Goal: Task Accomplishment & Management: Complete application form

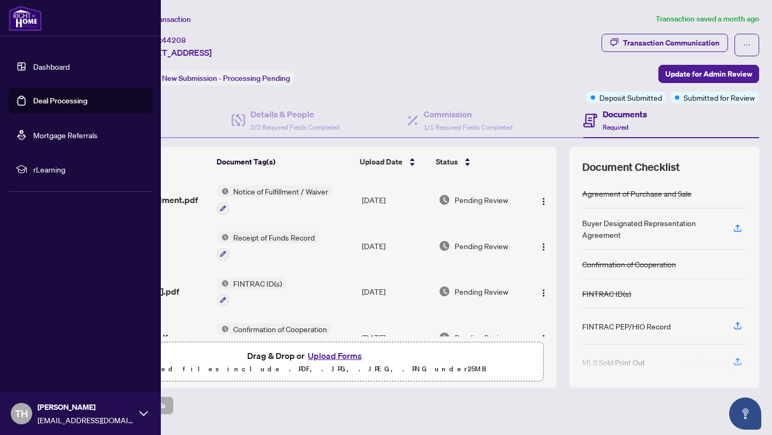
click at [53, 66] on link "Dashboard" at bounding box center [51, 67] width 36 height 10
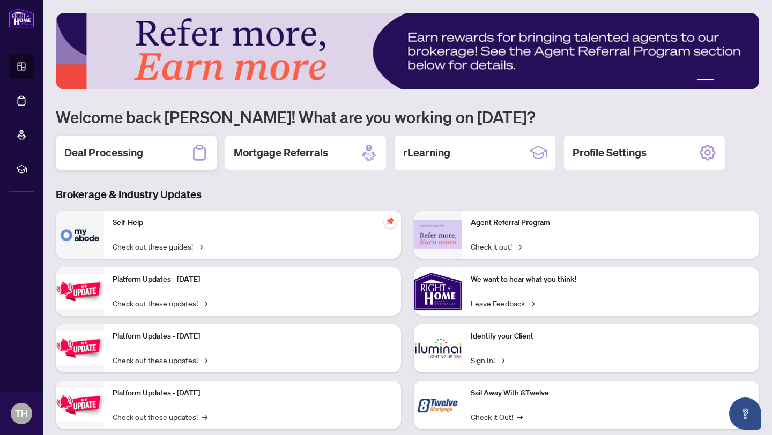
click at [140, 156] on h2 "Deal Processing" at bounding box center [103, 152] width 79 height 15
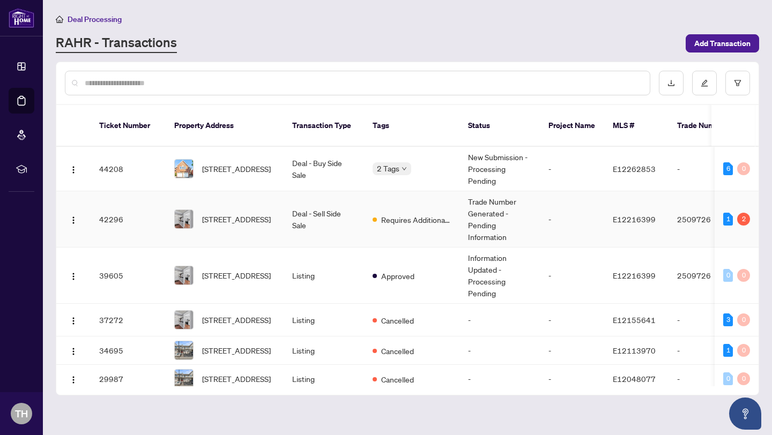
click at [336, 211] on td "Deal - Sell Side Sale" at bounding box center [324, 219] width 80 height 56
click at [360, 209] on td "Deal - Sell Side Sale" at bounding box center [324, 219] width 80 height 56
click at [745, 213] on div "2" at bounding box center [743, 219] width 13 height 13
click at [734, 213] on div "1 2" at bounding box center [736, 219] width 27 height 13
click at [723, 213] on div "1" at bounding box center [728, 219] width 10 height 13
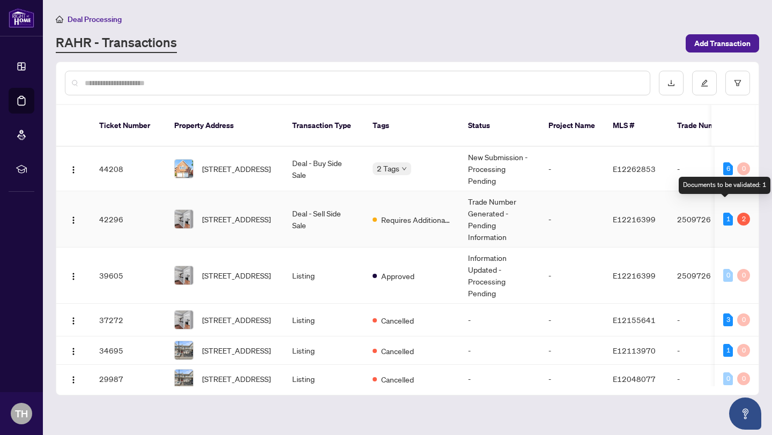
click at [729, 213] on div "1" at bounding box center [728, 219] width 10 height 13
click at [744, 213] on div "2" at bounding box center [743, 219] width 13 height 13
click at [741, 213] on div "2" at bounding box center [743, 219] width 13 height 13
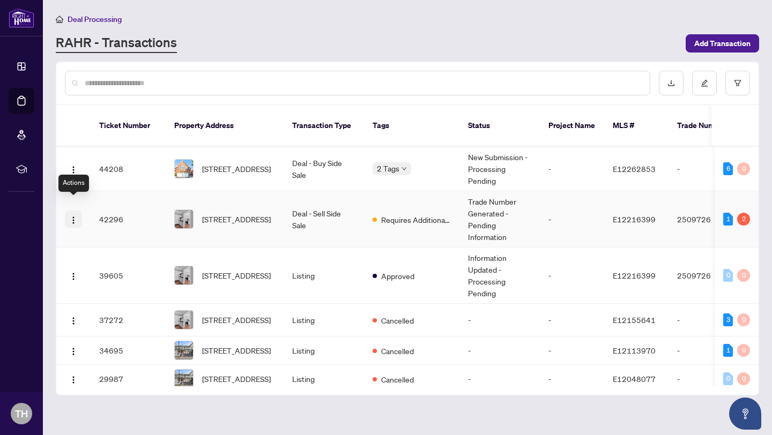
click at [71, 216] on img "button" at bounding box center [73, 220] width 9 height 9
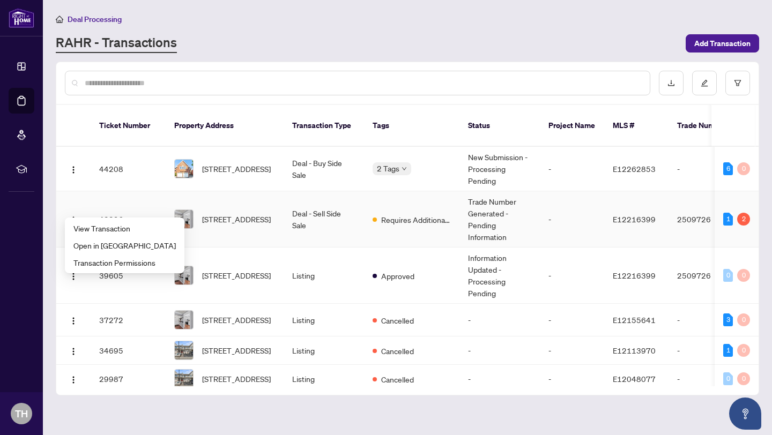
click at [121, 210] on td "42296" at bounding box center [128, 219] width 75 height 56
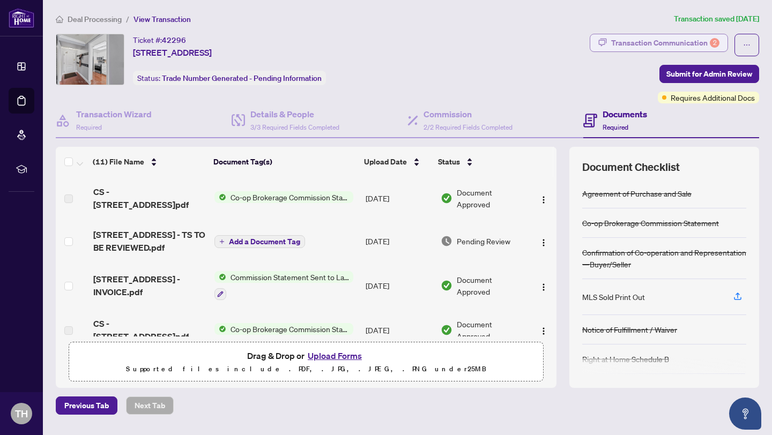
click at [676, 43] on div "Transaction Communication 2" at bounding box center [665, 42] width 108 height 17
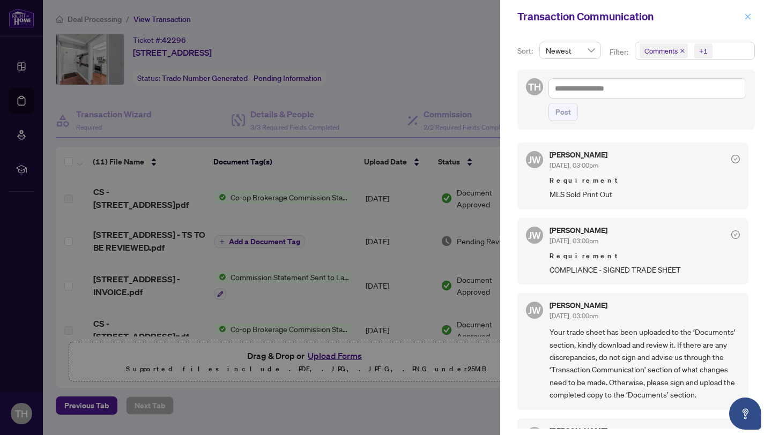
click at [749, 19] on icon "close" at bounding box center [748, 17] width 8 height 8
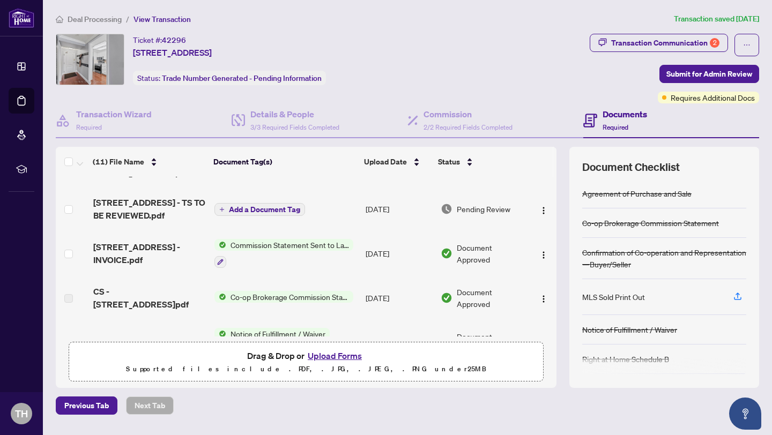
scroll to position [19, 0]
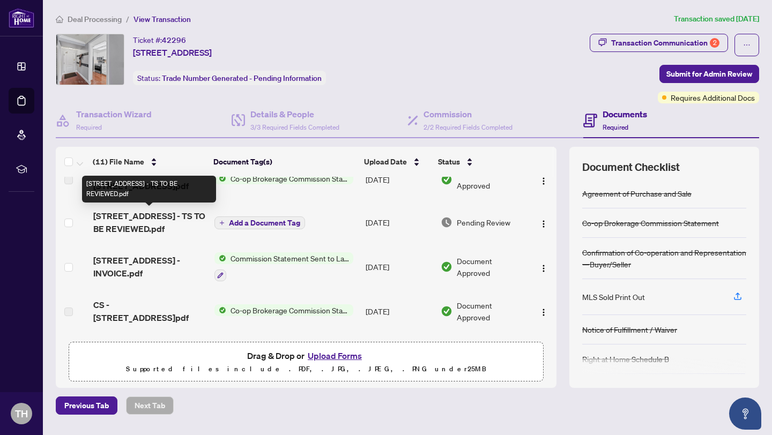
click at [158, 217] on span "[STREET_ADDRESS] - TS TO BE REVIEWED.pdf" at bounding box center [149, 223] width 113 height 26
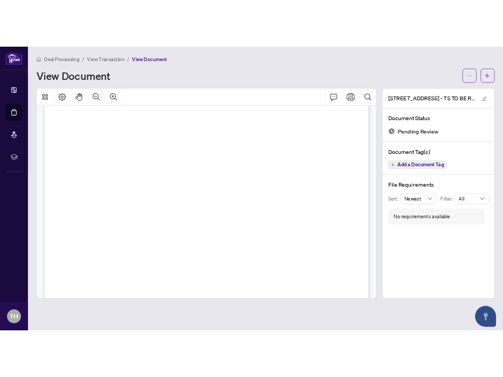
scroll to position [277, 0]
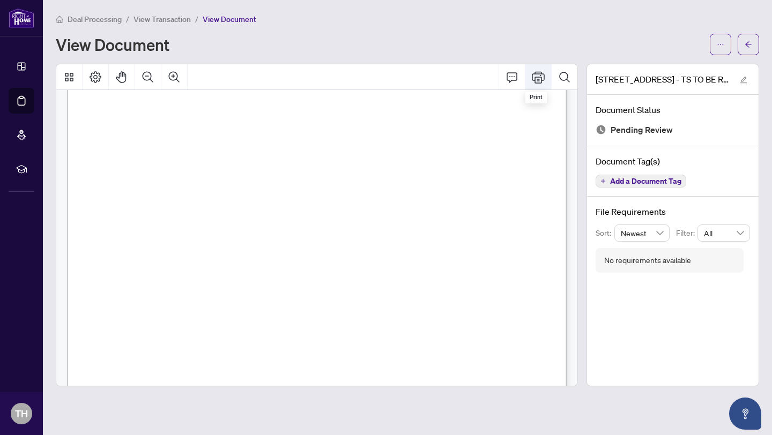
click at [539, 78] on icon "Print" at bounding box center [538, 77] width 13 height 12
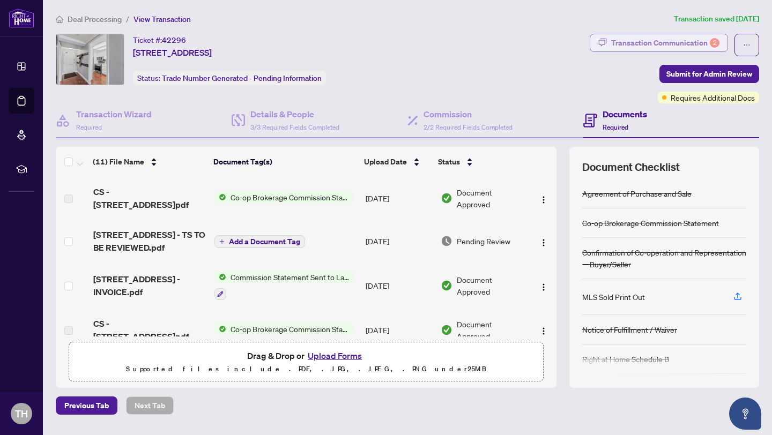
click at [631, 41] on div "Transaction Communication 2" at bounding box center [665, 42] width 108 height 17
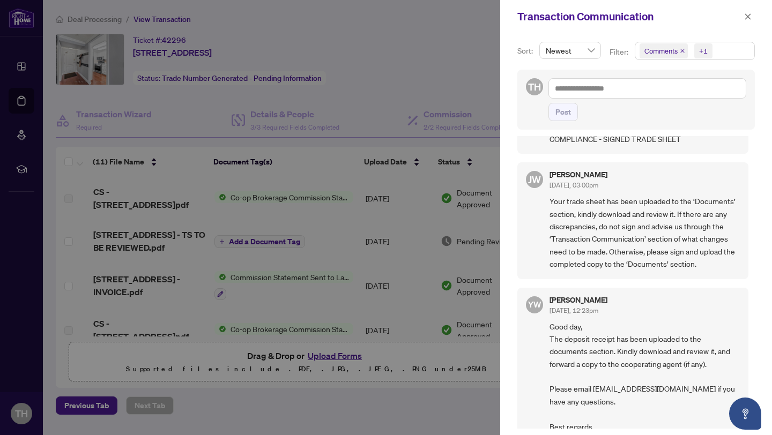
scroll to position [137, 0]
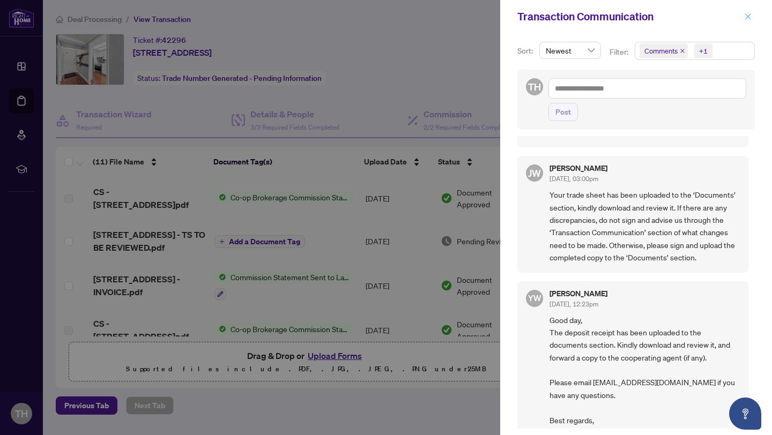
click at [750, 15] on icon "close" at bounding box center [748, 17] width 8 height 8
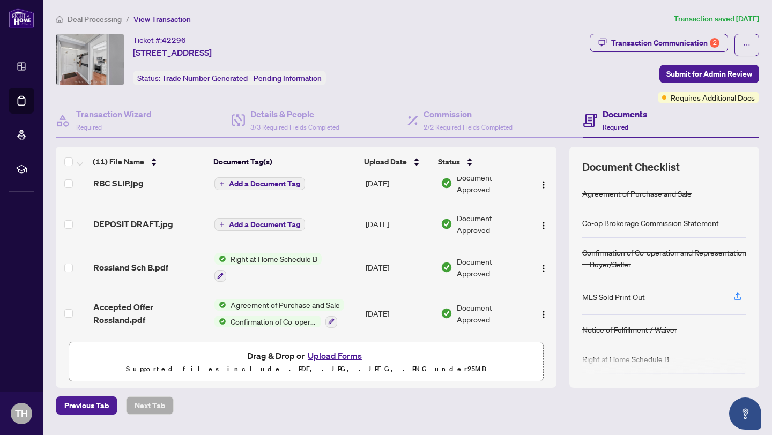
scroll to position [39, 0]
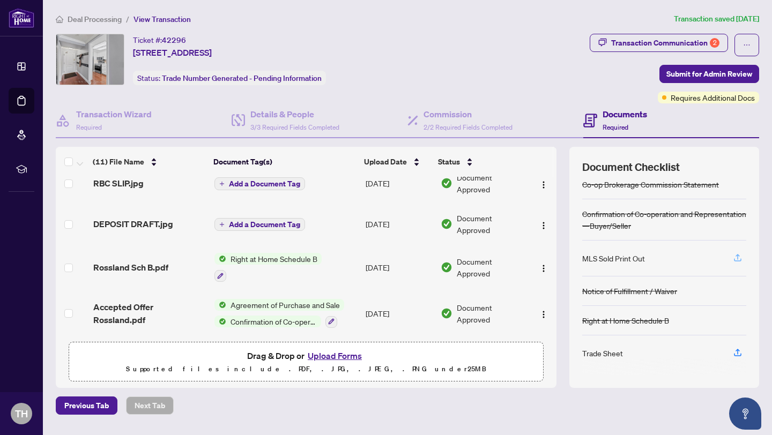
click at [736, 260] on icon "button" at bounding box center [738, 258] width 10 height 10
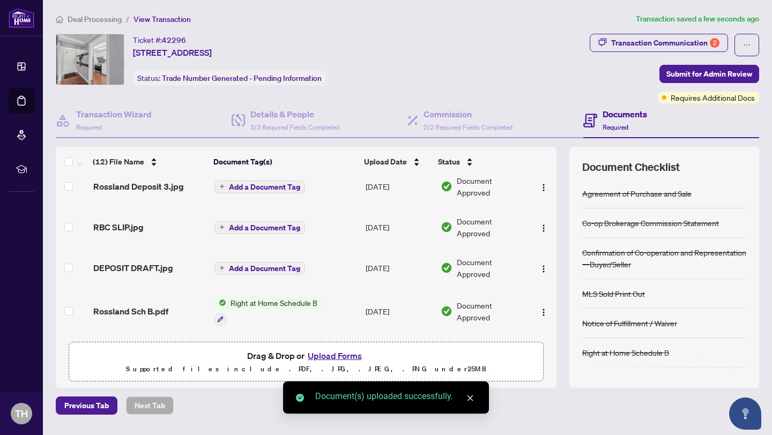
scroll to position [32, 0]
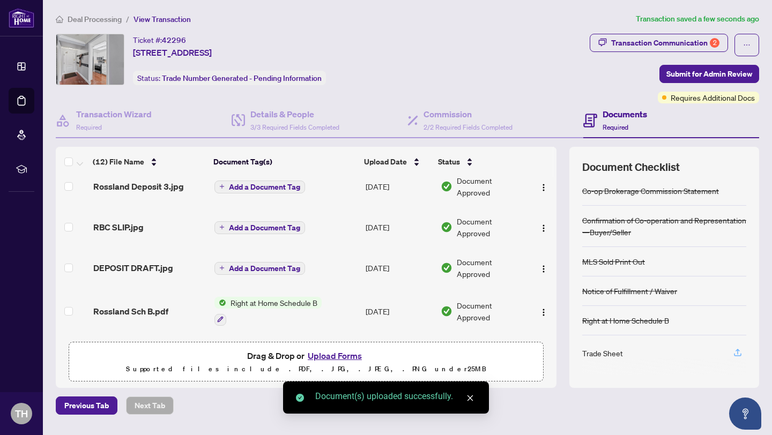
click at [737, 356] on icon "button" at bounding box center [738, 354] width 8 height 3
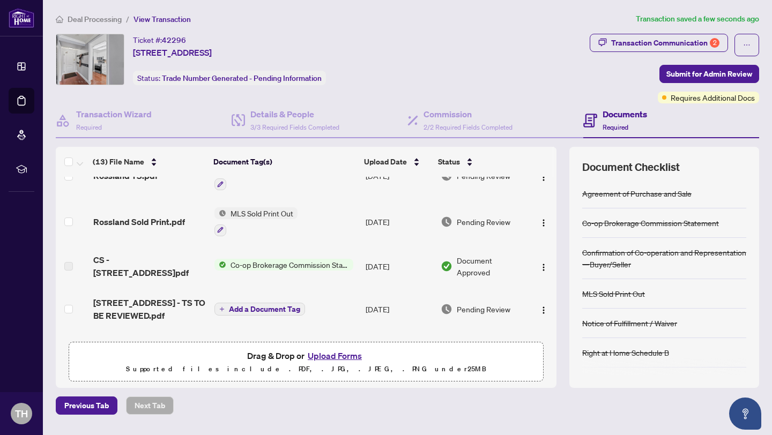
scroll to position [0, 0]
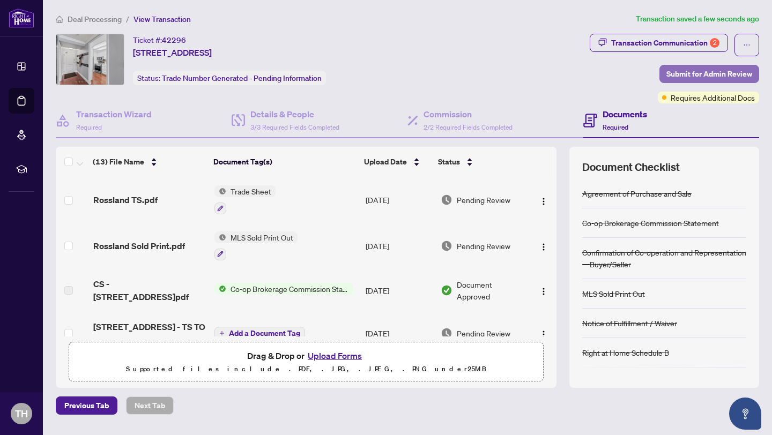
click at [707, 77] on span "Submit for Admin Review" at bounding box center [710, 73] width 86 height 17
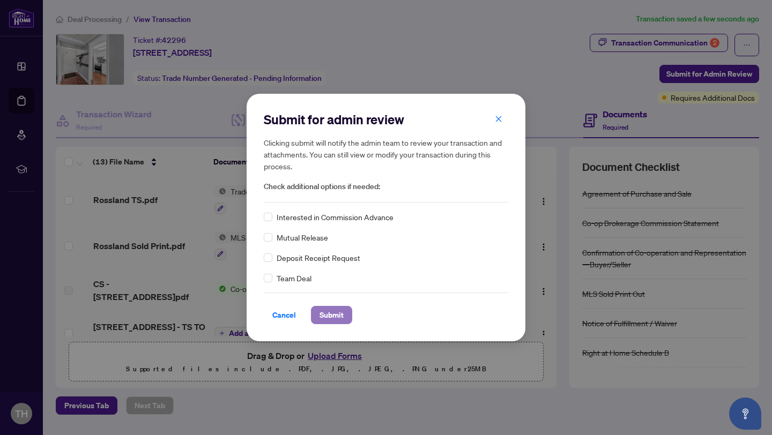
click at [338, 314] on span "Submit" at bounding box center [332, 315] width 24 height 17
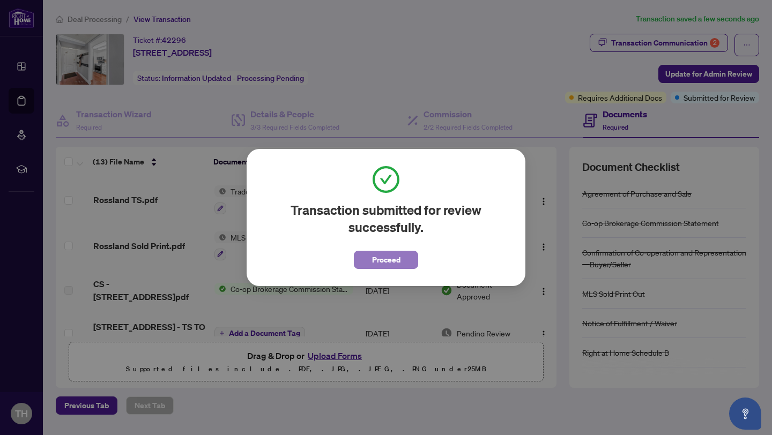
click at [388, 260] on span "Proceed" at bounding box center [386, 260] width 28 height 17
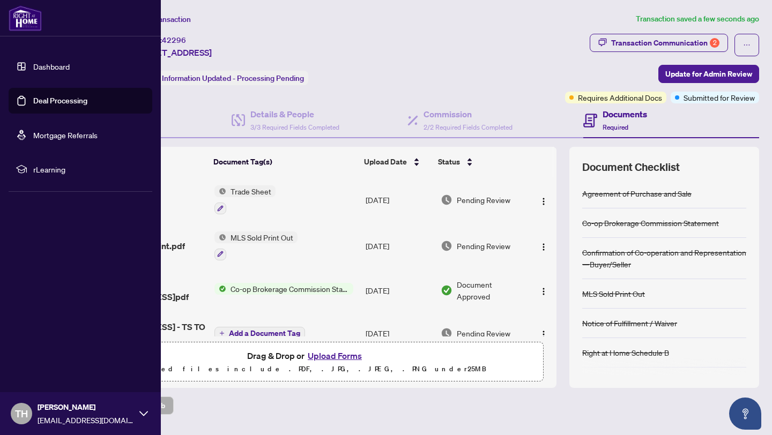
click at [68, 103] on link "Deal Processing" at bounding box center [60, 101] width 54 height 10
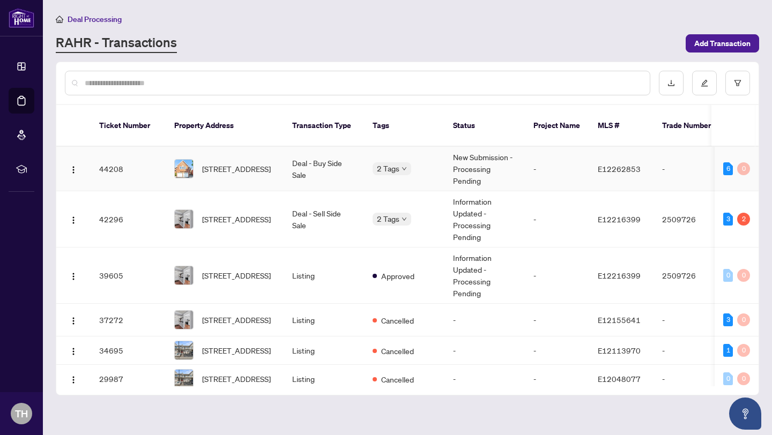
click at [127, 156] on td "44208" at bounding box center [128, 169] width 75 height 45
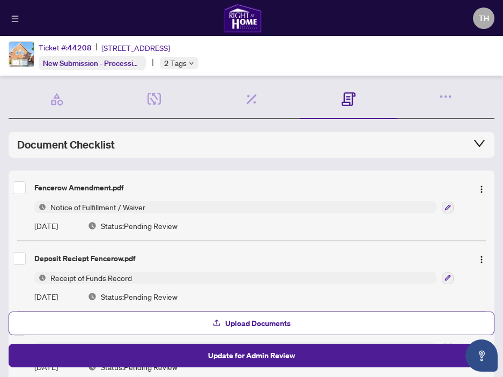
scroll to position [29, 0]
